Goal: Find contact information: Find contact information

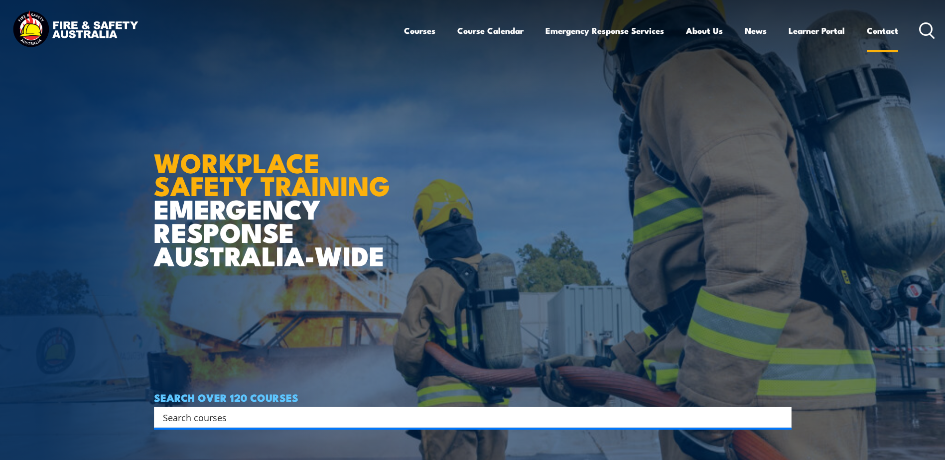
click at [875, 30] on link "Contact" at bounding box center [882, 30] width 31 height 26
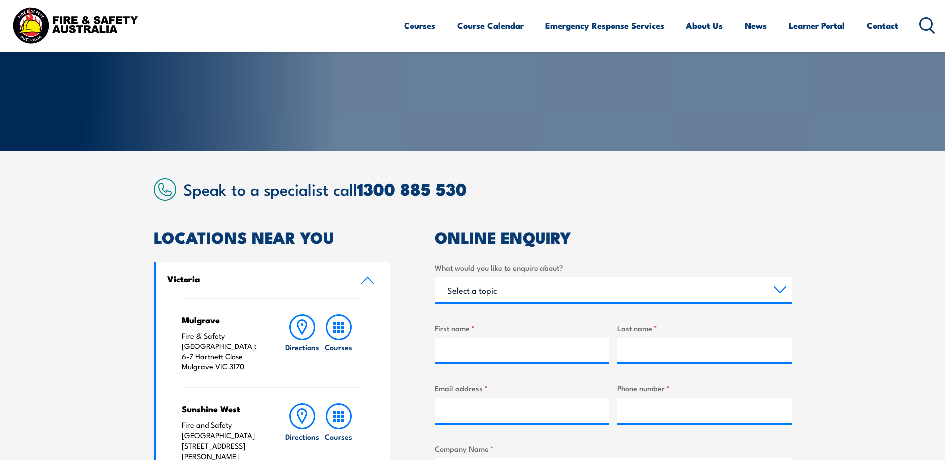
scroll to position [199, 0]
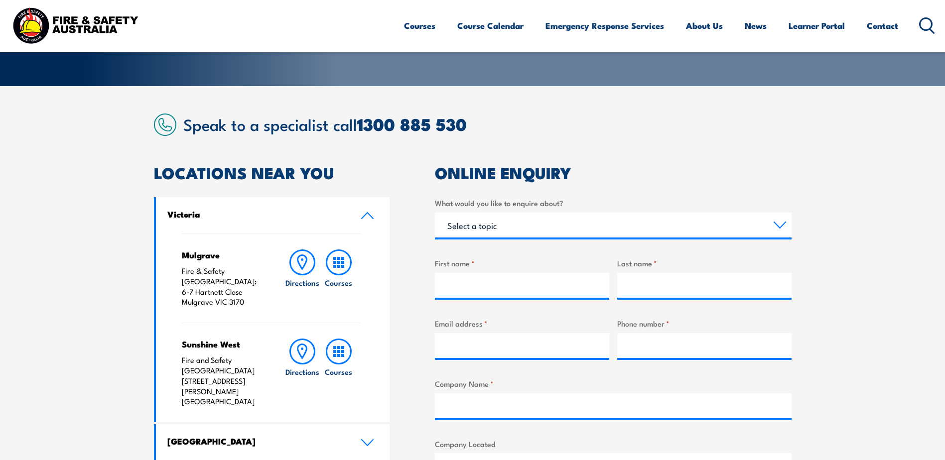
click at [328, 211] on h4 "Victoria" at bounding box center [256, 214] width 178 height 11
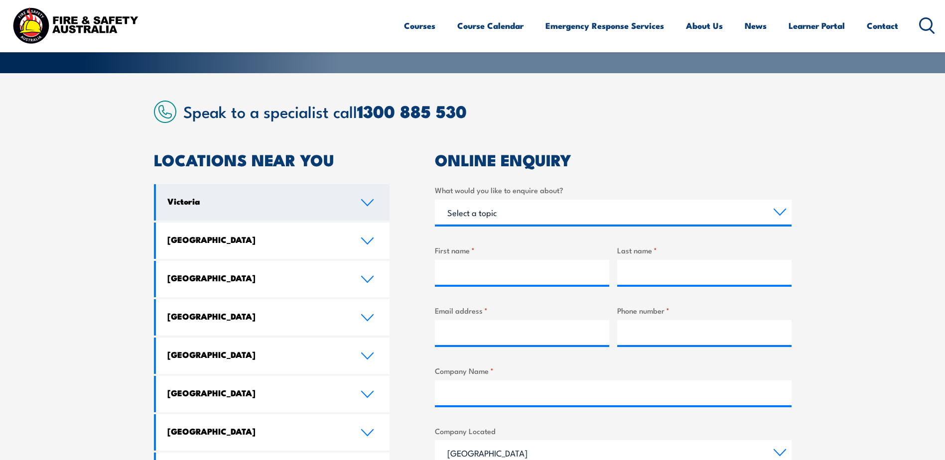
scroll to position [349, 0]
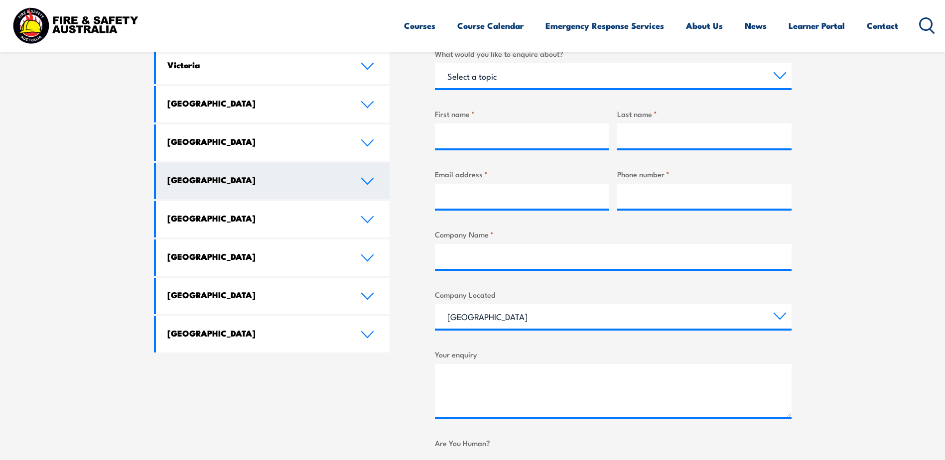
click at [301, 177] on h4 "[GEOGRAPHIC_DATA]" at bounding box center [256, 179] width 178 height 11
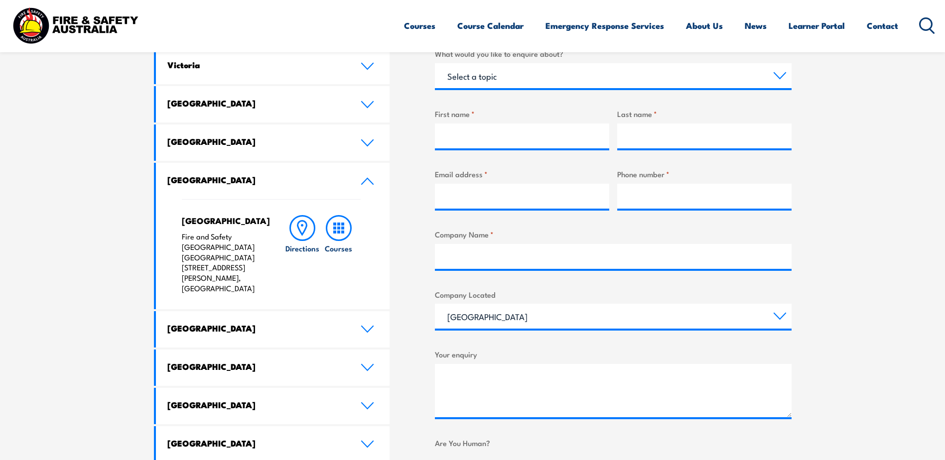
click at [217, 243] on p "Fire and Safety Australia WHS Centre 128 Farrington Road, North Lake WA 6163" at bounding box center [223, 263] width 83 height 62
click at [200, 222] on h4 "[GEOGRAPHIC_DATA]" at bounding box center [223, 220] width 83 height 11
click at [204, 263] on p "Fire and Safety Australia WHS Centre 128 Farrington Road, North Lake WA 6163" at bounding box center [223, 263] width 83 height 62
click at [307, 224] on icon at bounding box center [302, 228] width 9 height 14
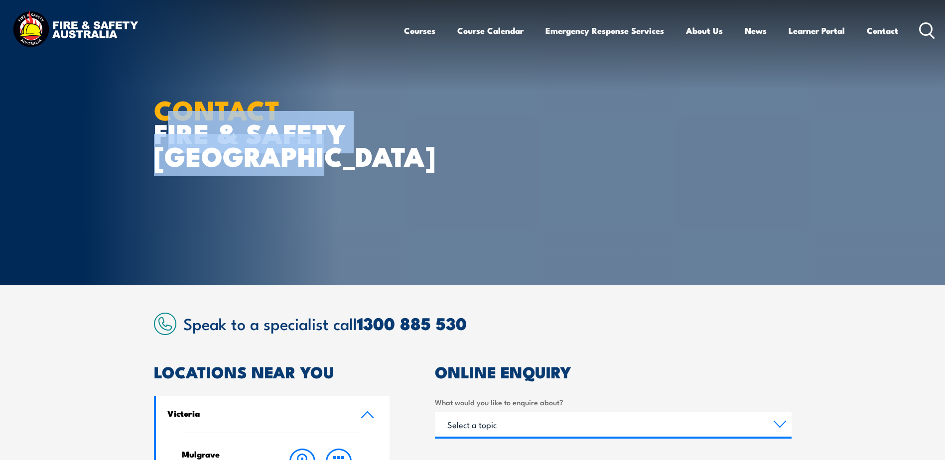
drag, startPoint x: 156, startPoint y: 130, endPoint x: 325, endPoint y: 166, distance: 172.5
click at [325, 166] on h1 "CONTACT FIRE & SAFETY [GEOGRAPHIC_DATA]" at bounding box center [277, 133] width 246 height 70
copy h1 "FIRE & SAFETY [GEOGRAPHIC_DATA]"
